Goal: Task Accomplishment & Management: Manage account settings

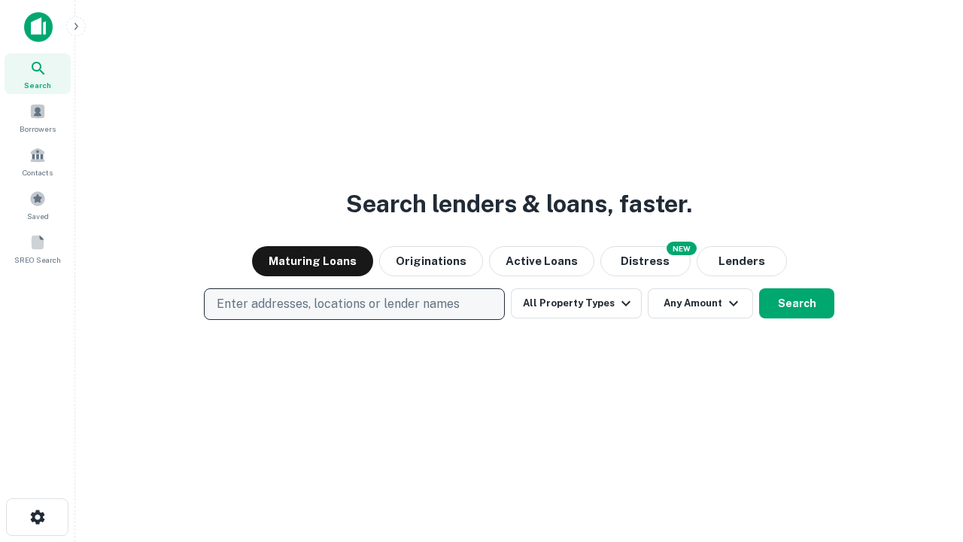
click at [354, 304] on p "Enter addresses, locations or lender names" at bounding box center [338, 304] width 243 height 18
type input "**********"
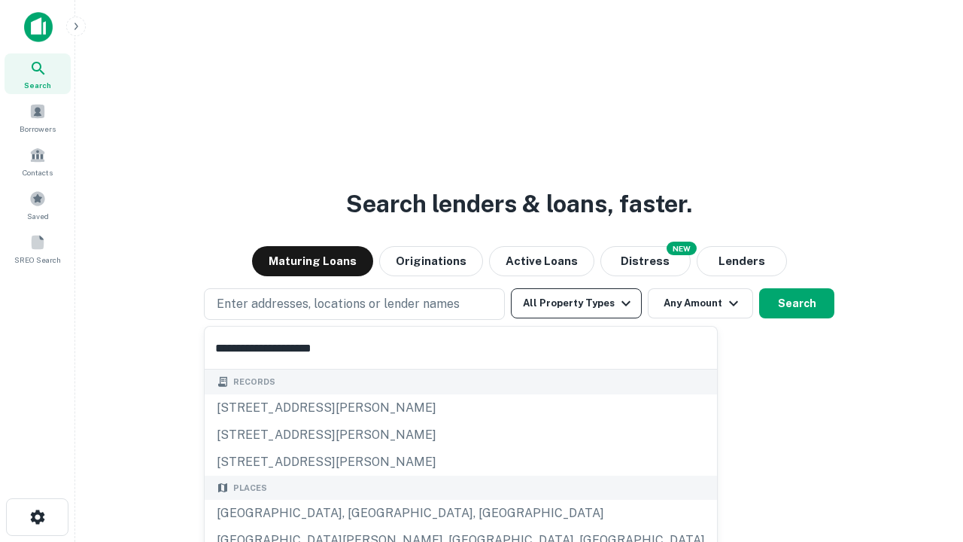
click at [360, 513] on div "Santa Monica, CA, USA" at bounding box center [461, 513] width 512 height 27
click at [576, 303] on button "All Property Types" at bounding box center [576, 303] width 131 height 30
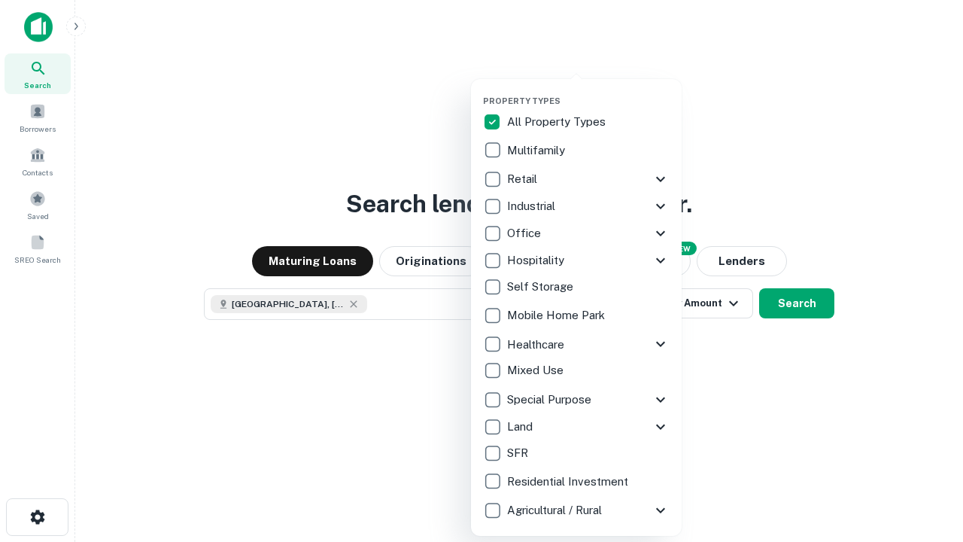
click at [588, 91] on button "button" at bounding box center [588, 91] width 211 height 1
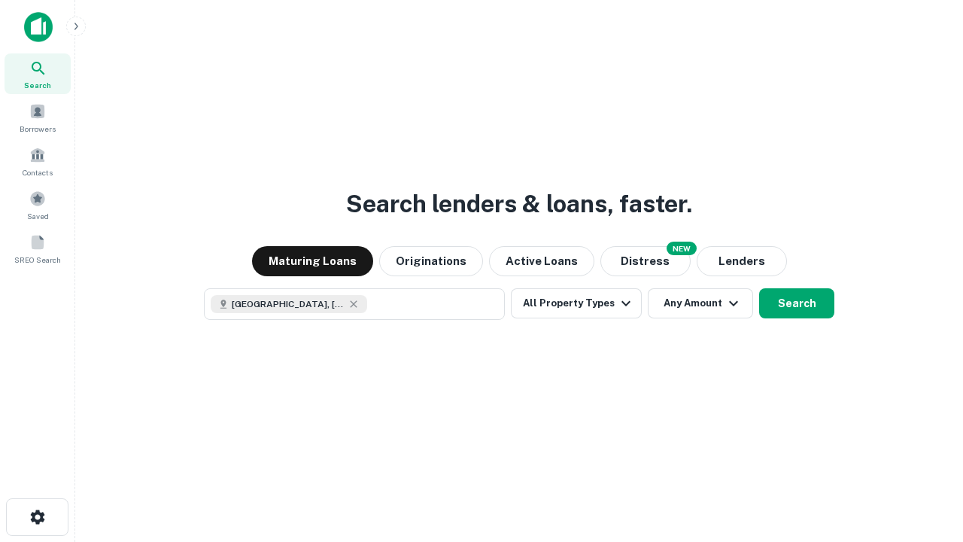
scroll to position [24, 0]
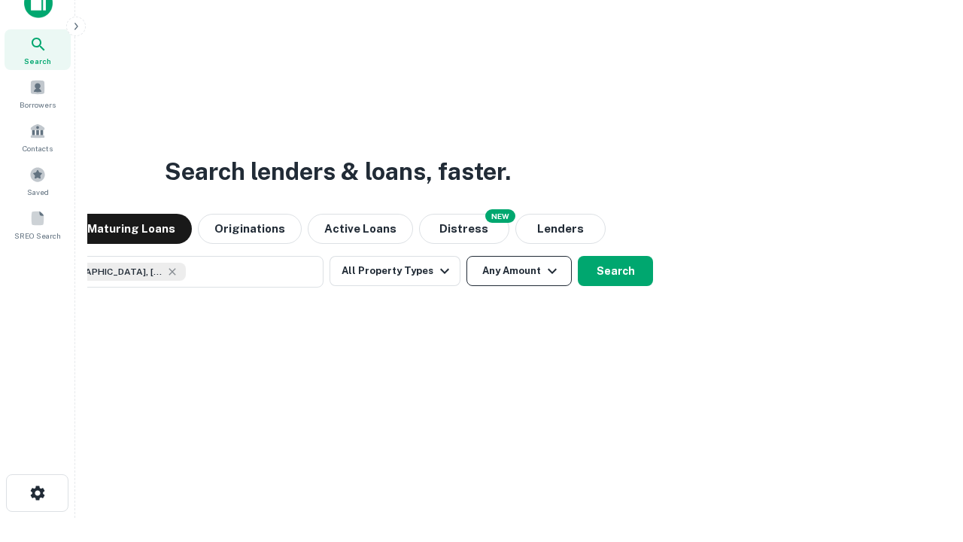
click at [467, 256] on button "Any Amount" at bounding box center [519, 271] width 105 height 30
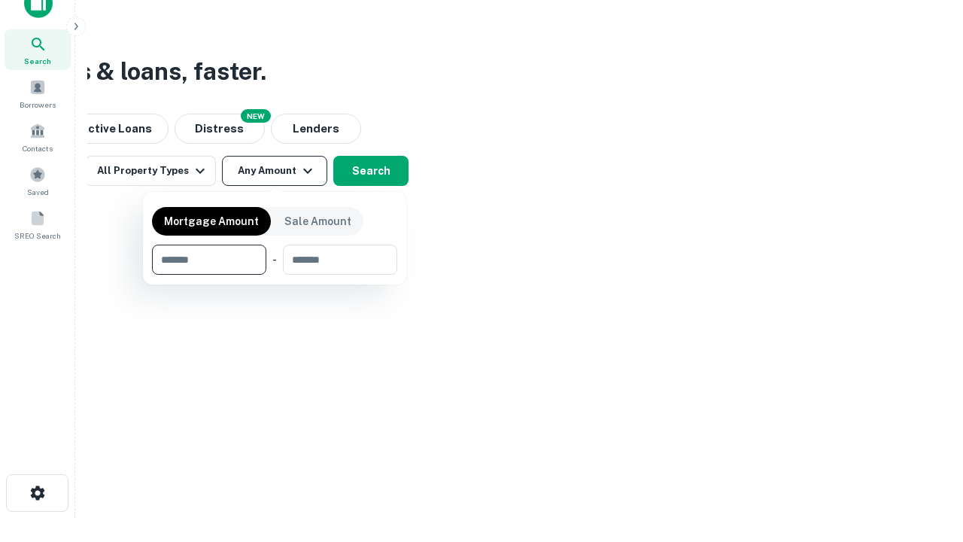
type input "*******"
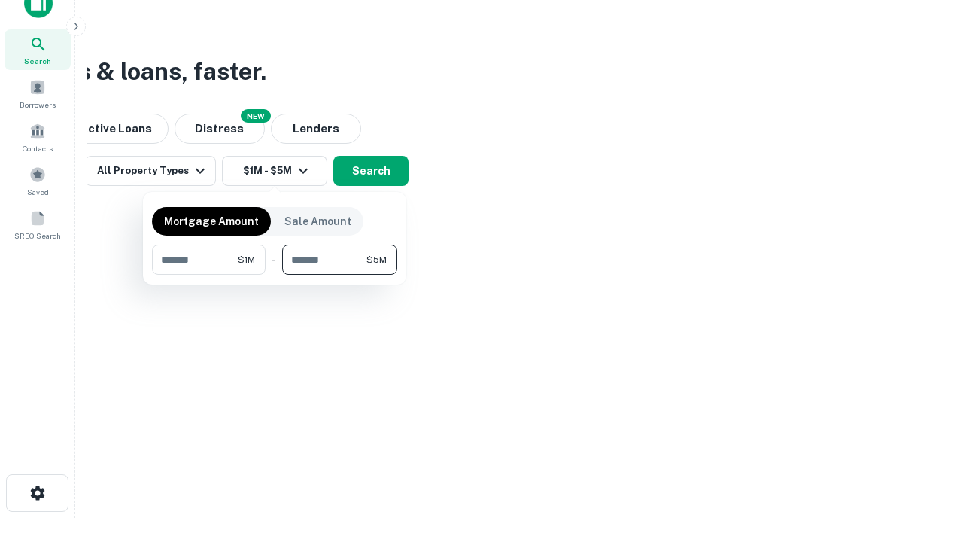
type input "*******"
click at [275, 275] on button "button" at bounding box center [274, 275] width 245 height 1
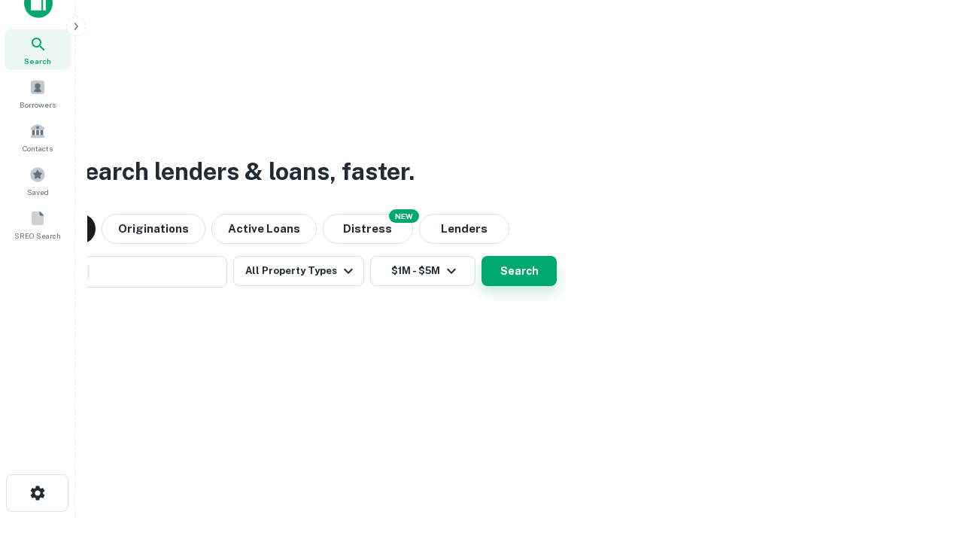
click at [482, 256] on button "Search" at bounding box center [519, 271] width 75 height 30
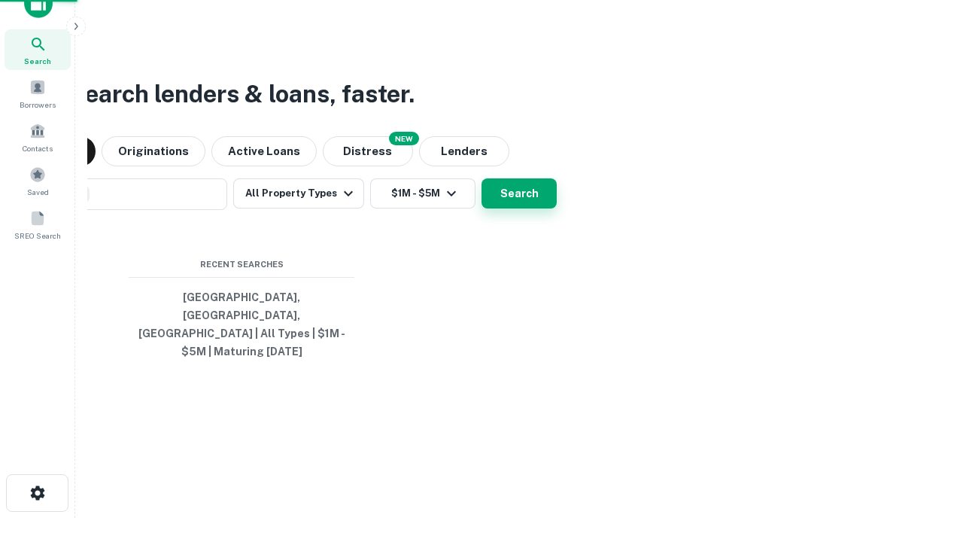
scroll to position [49, 426]
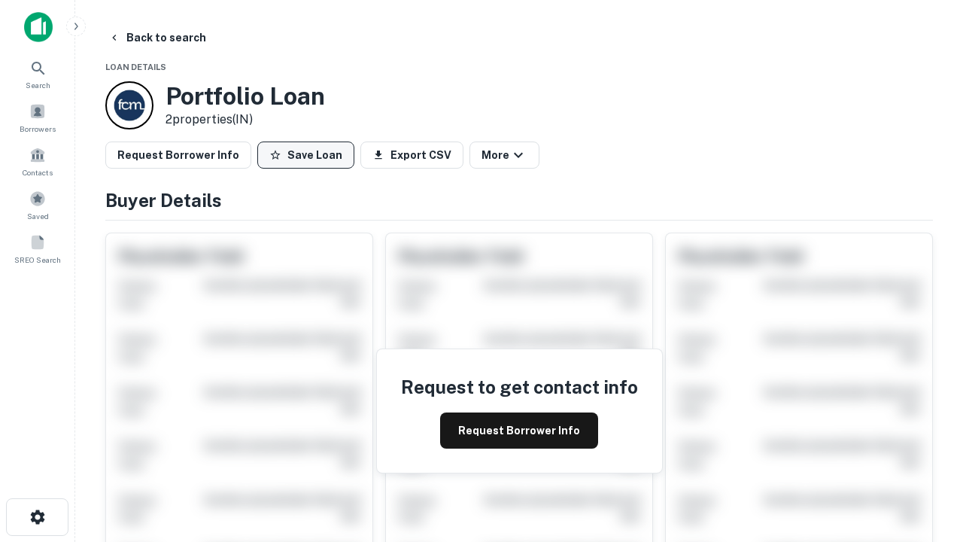
click at [305, 155] on button "Save Loan" at bounding box center [305, 154] width 97 height 27
click at [309, 155] on button "Loan Saved" at bounding box center [309, 154] width 104 height 27
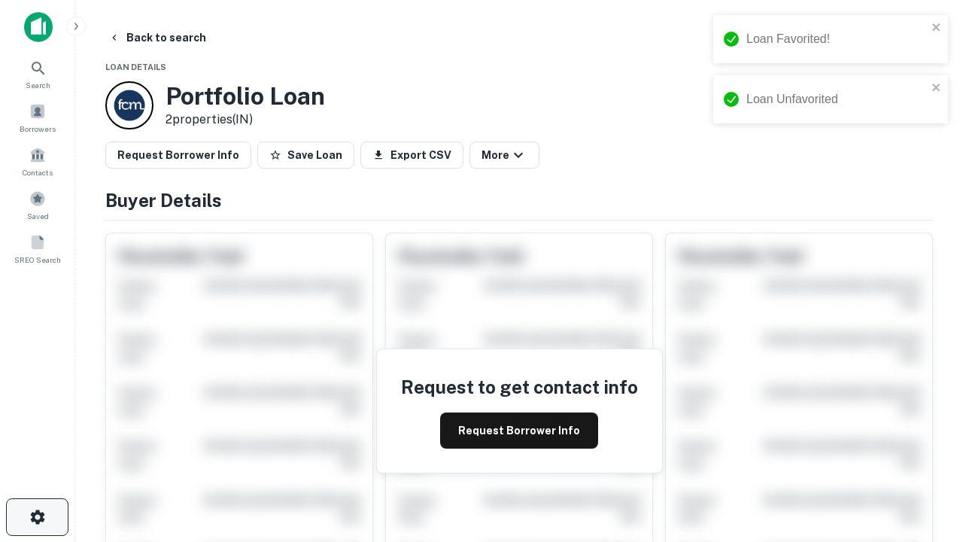
click at [37, 517] on icon "button" at bounding box center [38, 517] width 18 height 18
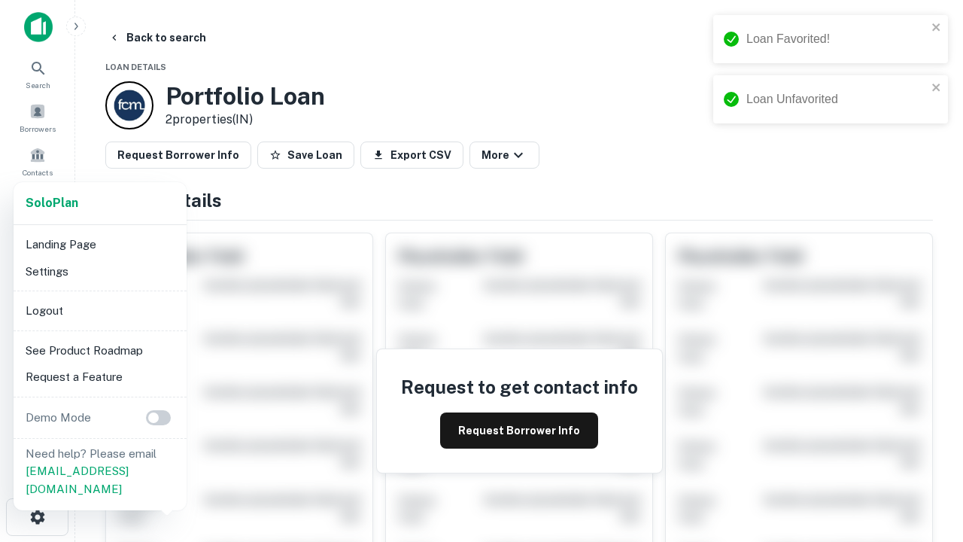
click at [99, 310] on li "Logout" at bounding box center [100, 310] width 161 height 27
